Goal: Task Accomplishment & Management: Manage account settings

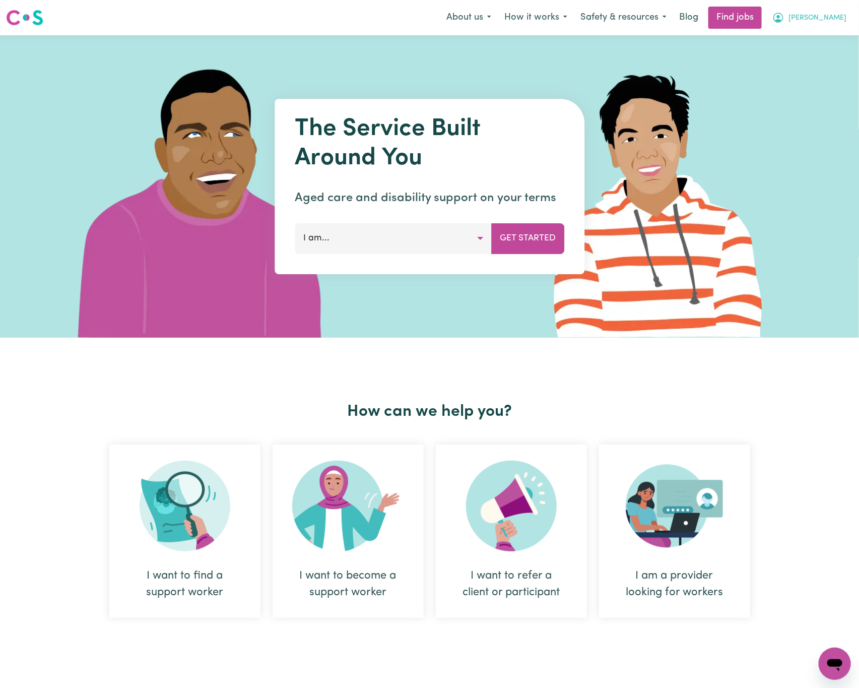
click at [844, 15] on button "[PERSON_NAME]" at bounding box center [809, 17] width 87 height 21
click at [841, 76] on link "Logout" at bounding box center [813, 77] width 80 height 19
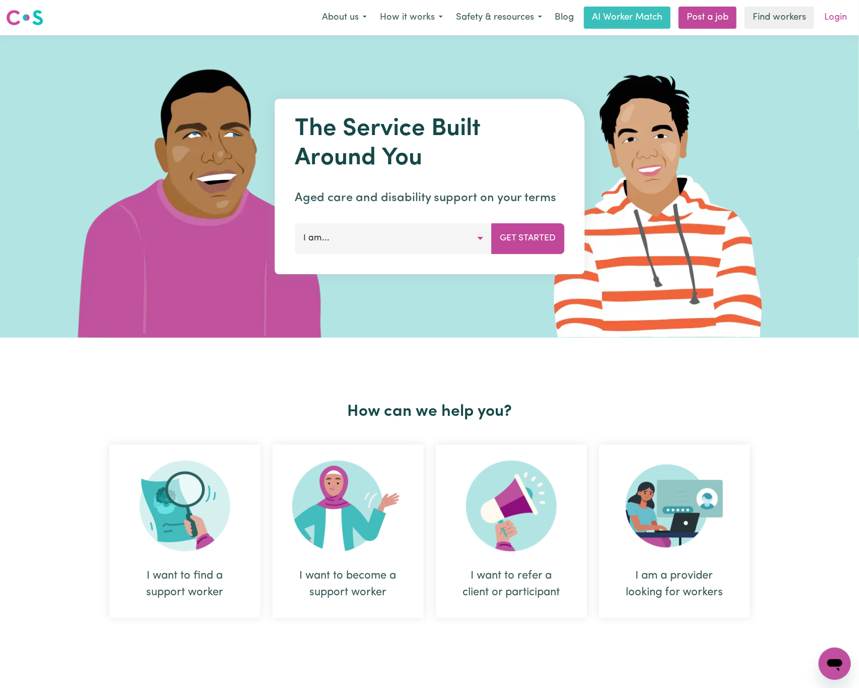
click at [836, 14] on link "Login" at bounding box center [835, 18] width 35 height 22
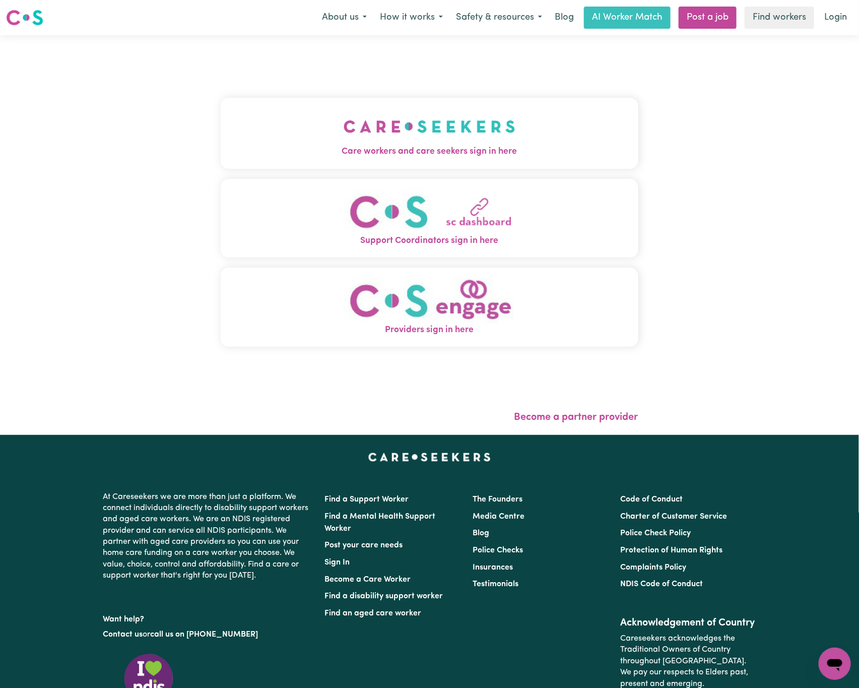
click at [313, 147] on span "Care workers and care seekers sign in here" at bounding box center [430, 151] width 418 height 13
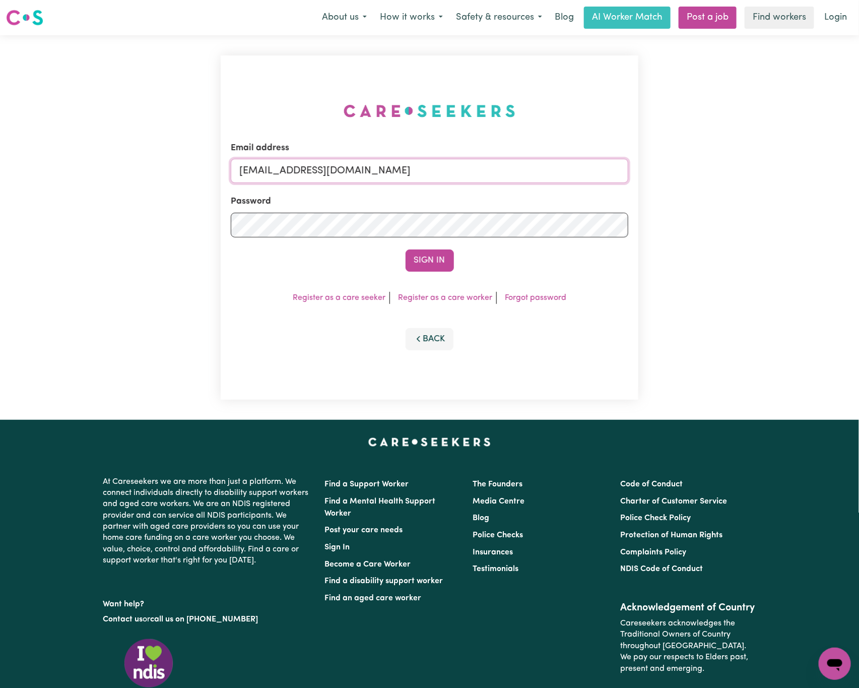
drag, startPoint x: 293, startPoint y: 168, endPoint x: 610, endPoint y: 182, distance: 316.8
click at [622, 177] on input "[EMAIL_ADDRESS][DOMAIN_NAME]" at bounding box center [430, 171] width 398 height 24
paste input "[EMAIL_ADDRESS][DOMAIN_NAME]"
type input "superuser~[EMAIL_ADDRESS][DOMAIN_NAME]"
click at [406, 249] on button "Sign In" at bounding box center [430, 260] width 48 height 22
